Goal: Communication & Community: Answer question/provide support

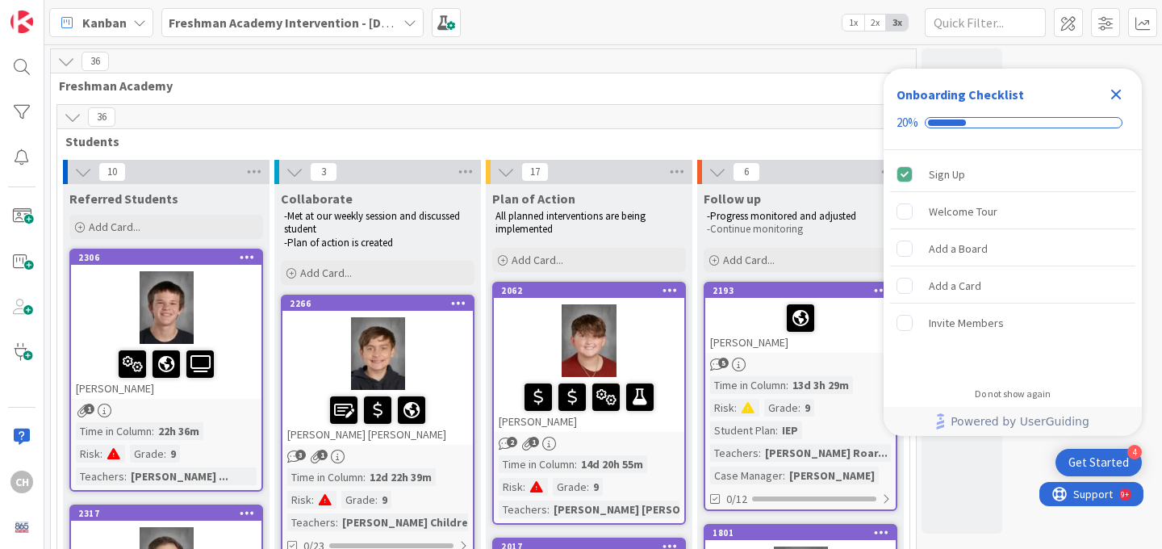
click at [215, 311] on div at bounding box center [166, 307] width 190 height 73
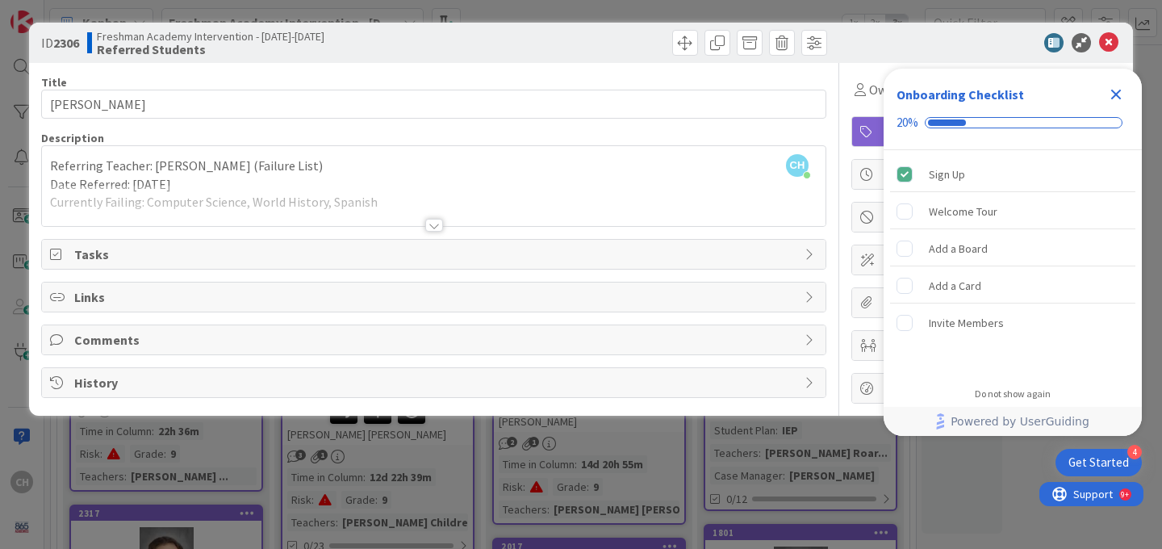
click at [433, 219] on div at bounding box center [434, 225] width 18 height 13
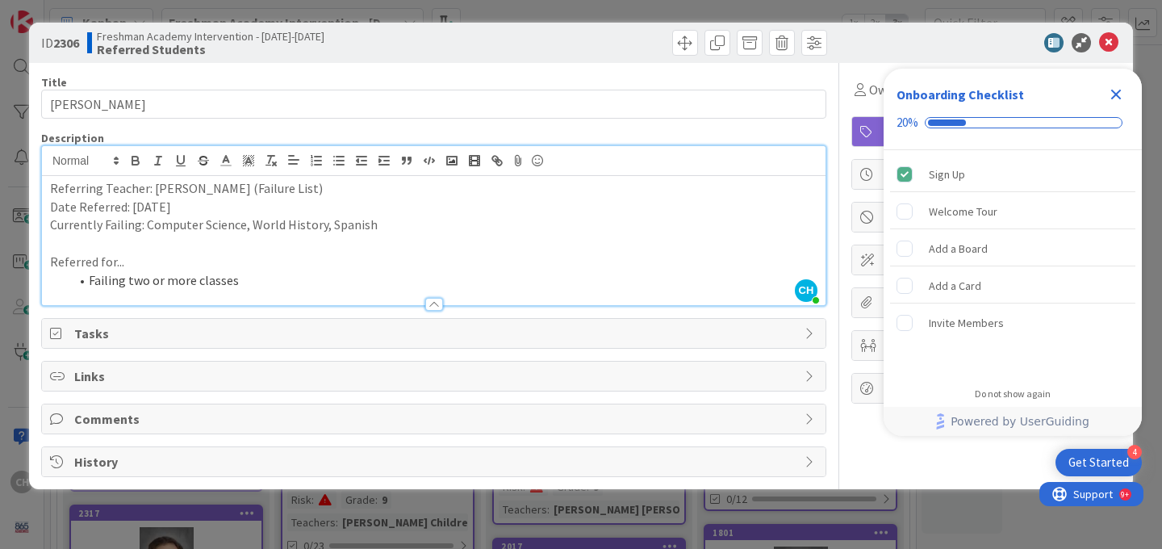
click at [365, 415] on span "Comments" at bounding box center [435, 418] width 722 height 19
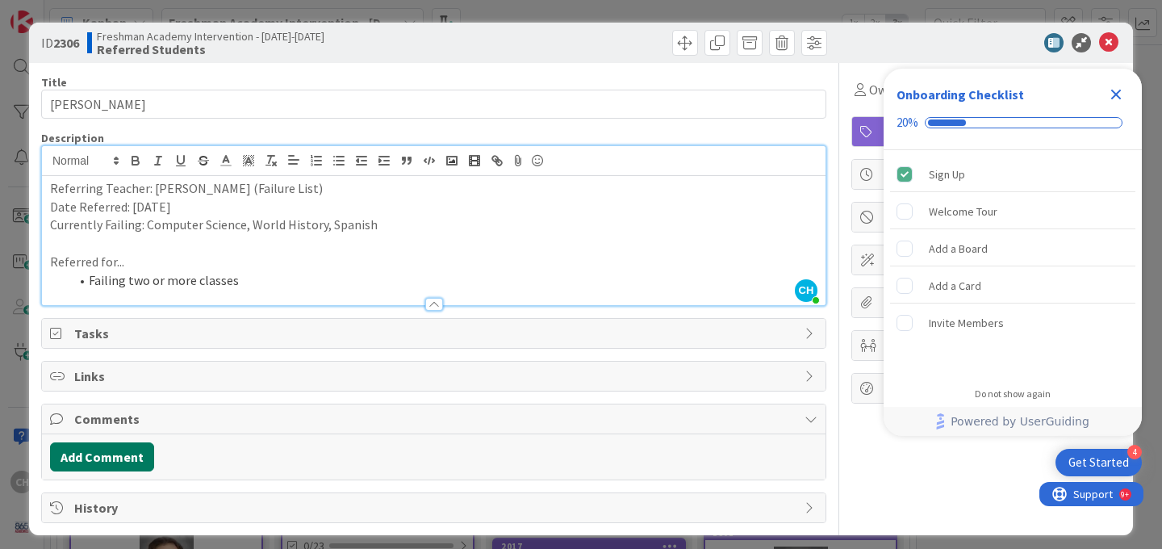
click at [136, 463] on button "Add Comment" at bounding box center [102, 456] width 104 height 29
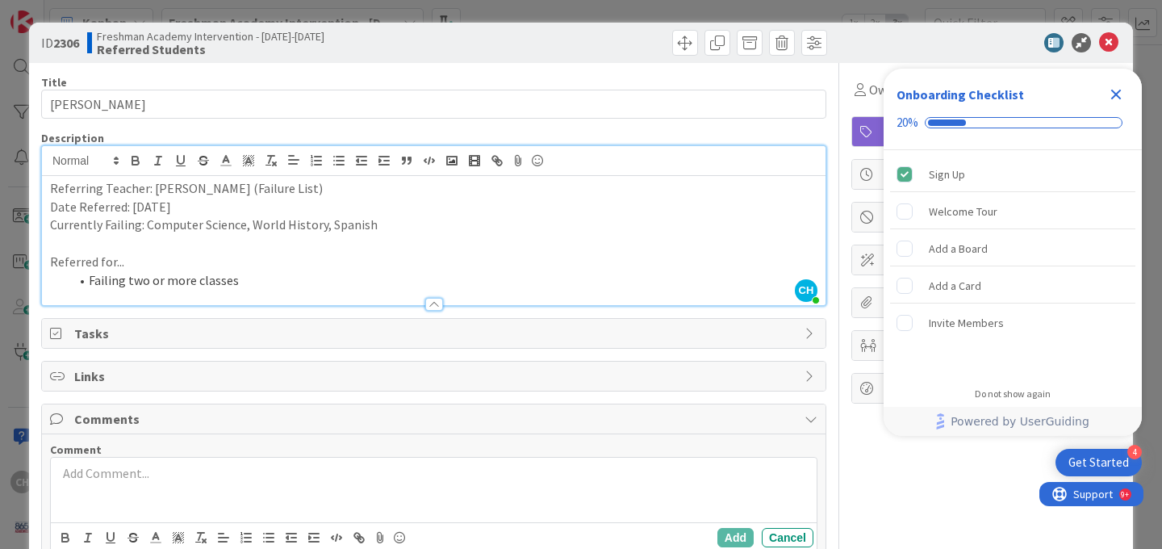
click at [173, 475] on p at bounding box center [433, 473] width 753 height 19
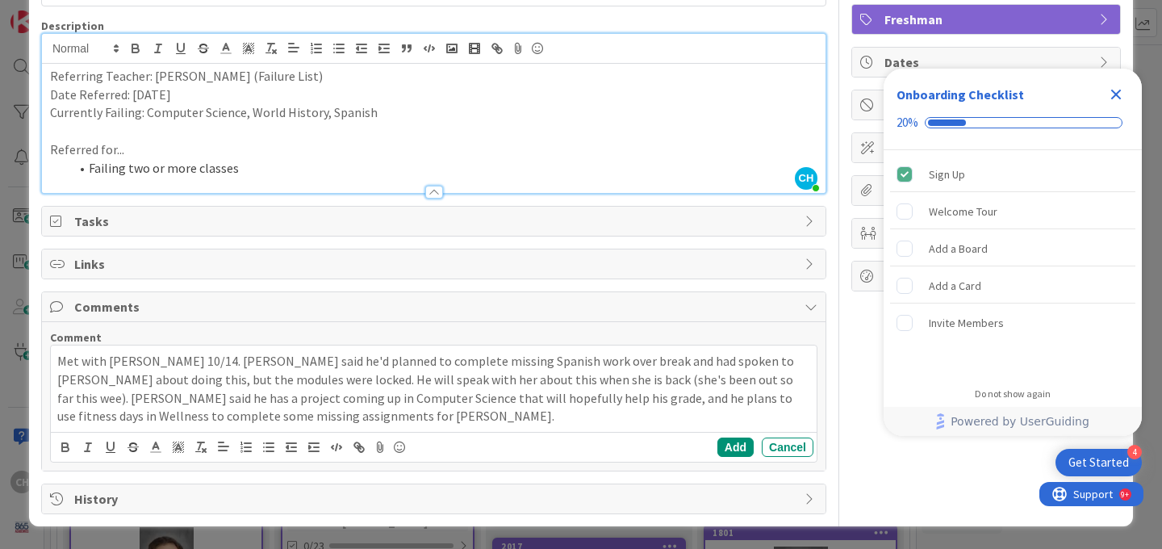
scroll to position [111, 0]
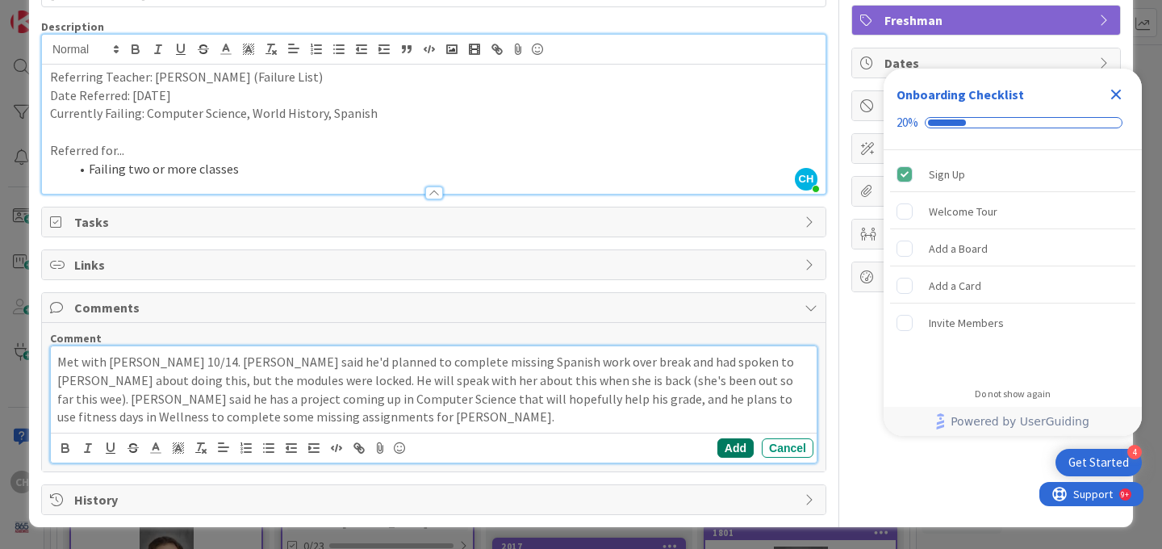
click at [726, 450] on button "Add" at bounding box center [735, 447] width 36 height 19
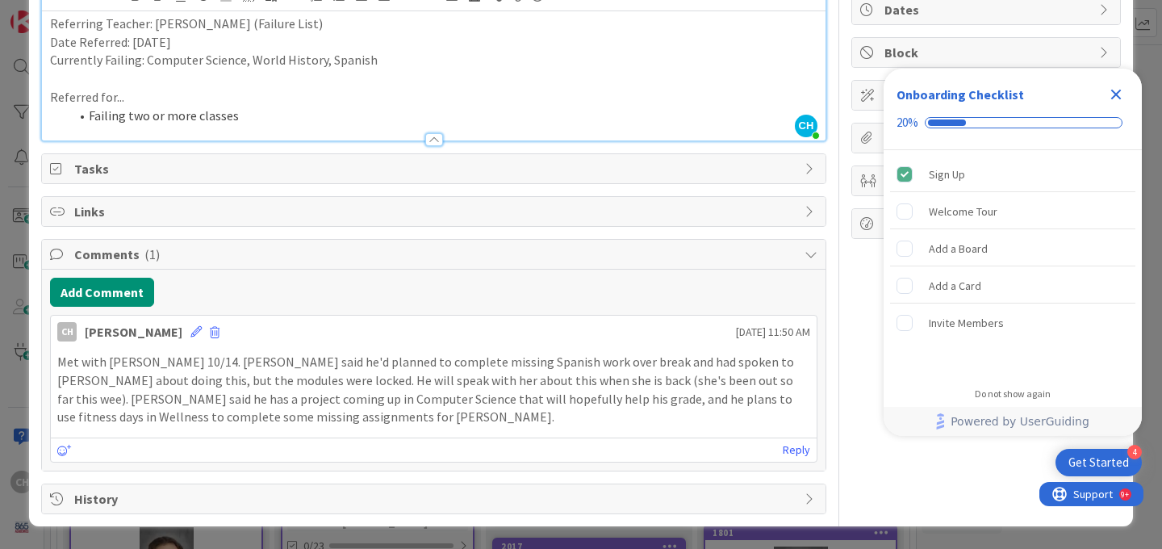
scroll to position [0, 0]
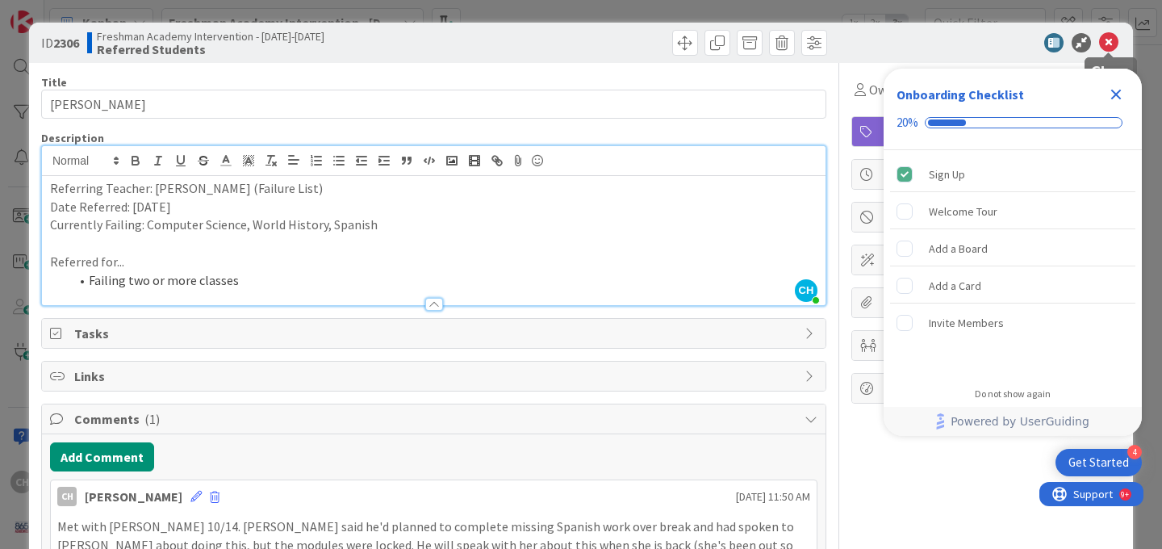
click at [1111, 42] on icon at bounding box center [1108, 42] width 19 height 19
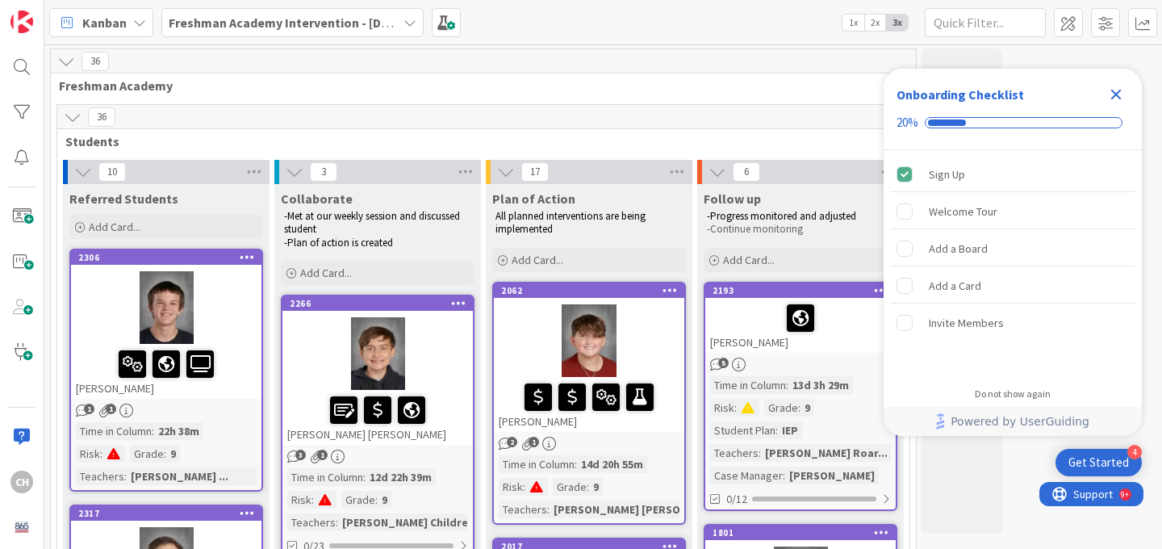
click at [1116, 98] on icon "Close Checklist" at bounding box center [1115, 94] width 19 height 19
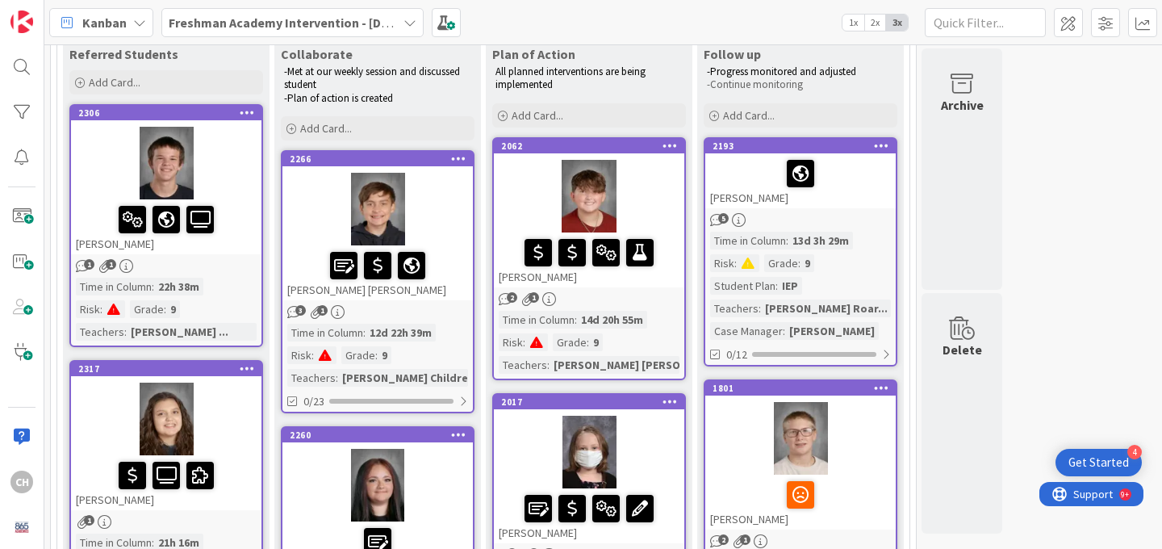
scroll to position [145, 0]
click at [197, 161] on div at bounding box center [166, 162] width 190 height 73
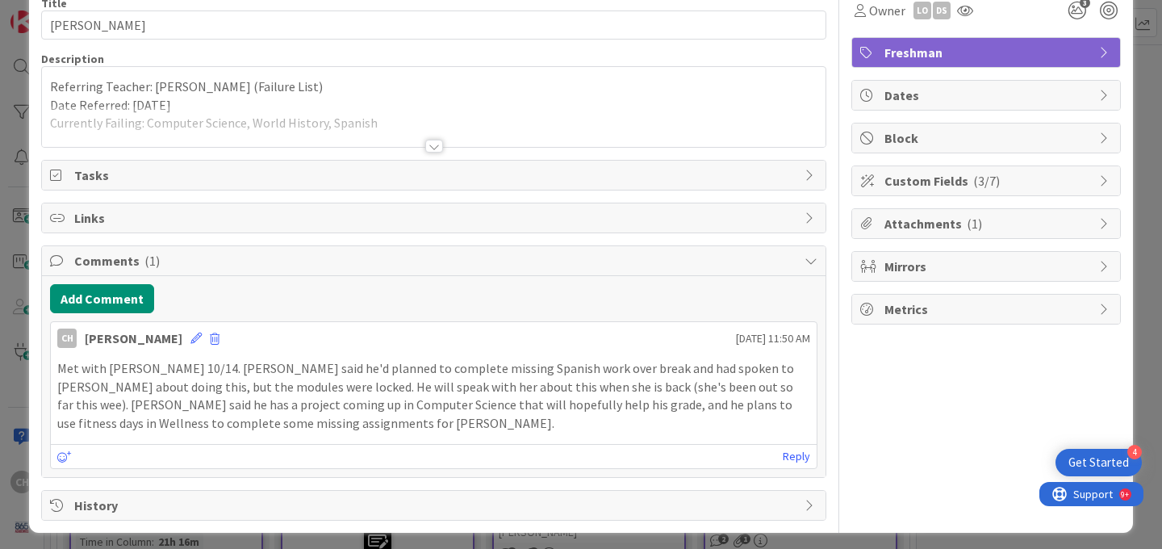
click at [284, 423] on p "Met with [PERSON_NAME] 10/14. [PERSON_NAME] said he'd planned to complete missi…" at bounding box center [433, 395] width 753 height 73
click at [269, 424] on p "Met with [PERSON_NAME] 10/14. [PERSON_NAME] said he'd planned to complete missi…" at bounding box center [433, 395] width 753 height 73
click at [193, 334] on icon at bounding box center [195, 337] width 11 height 11
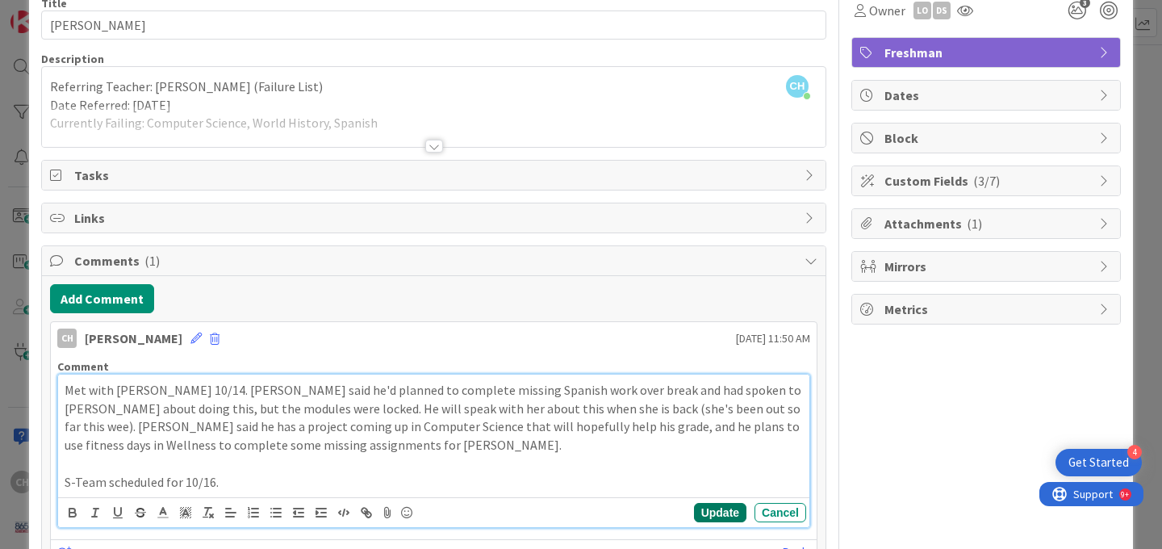
click at [728, 514] on button "Update" at bounding box center [720, 512] width 52 height 19
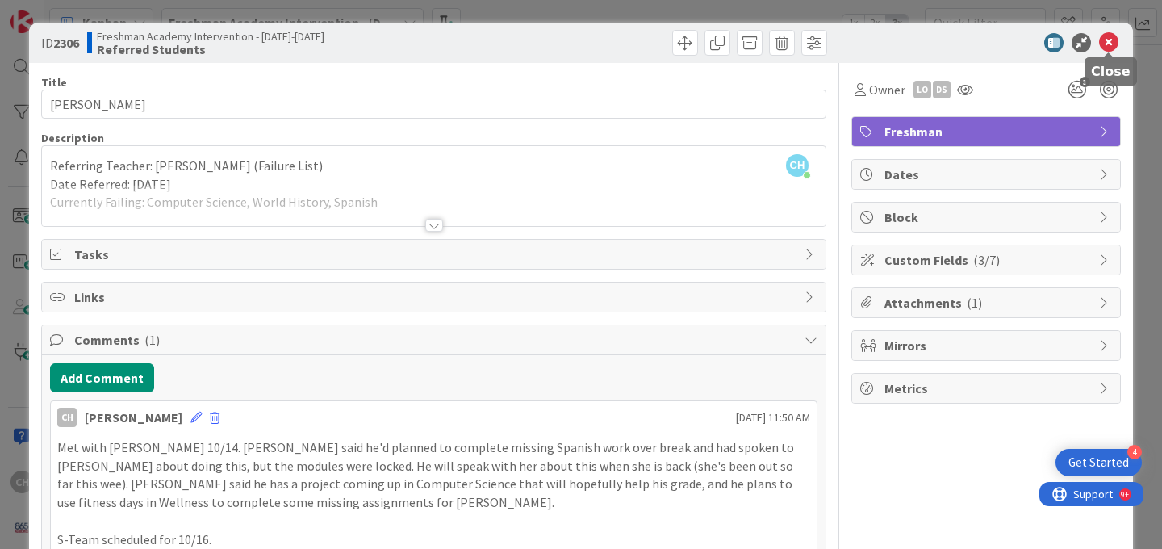
click at [1110, 43] on icon at bounding box center [1108, 42] width 19 height 19
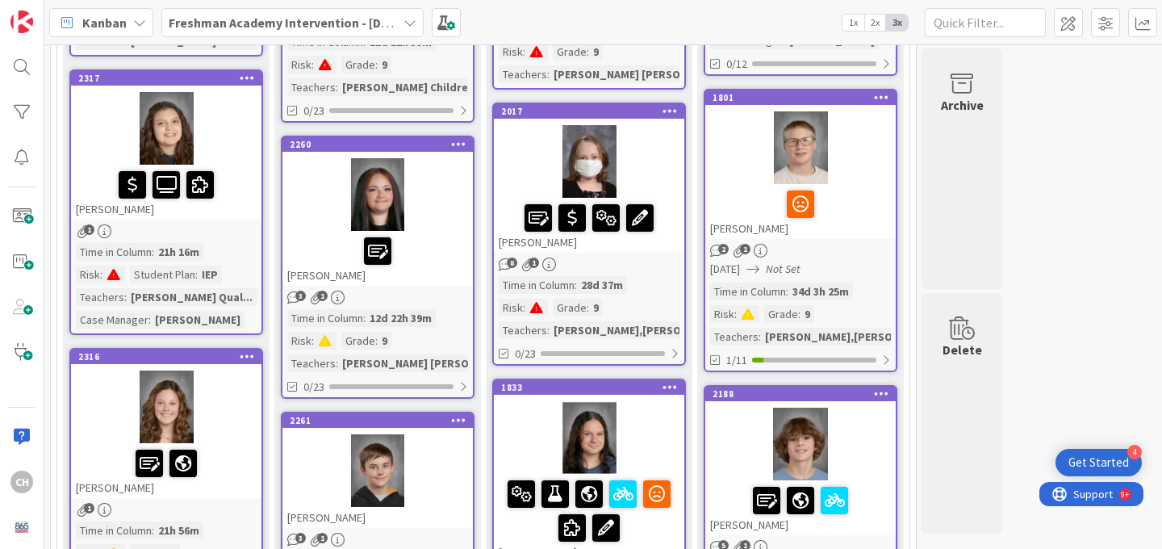
scroll to position [436, 0]
